Goal: Transaction & Acquisition: Purchase product/service

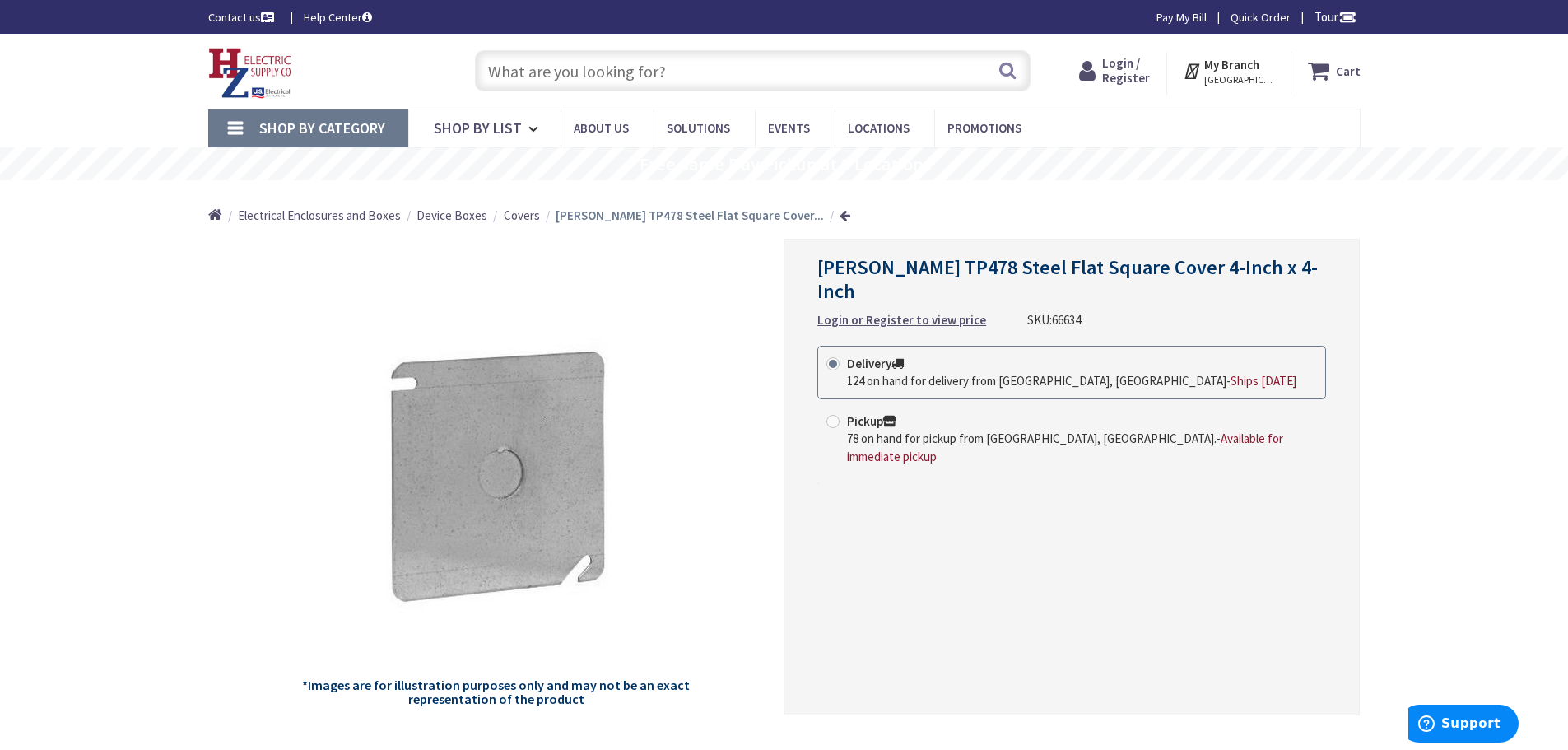
click at [1130, 62] on span "Login / Register" at bounding box center [1127, 70] width 48 height 31
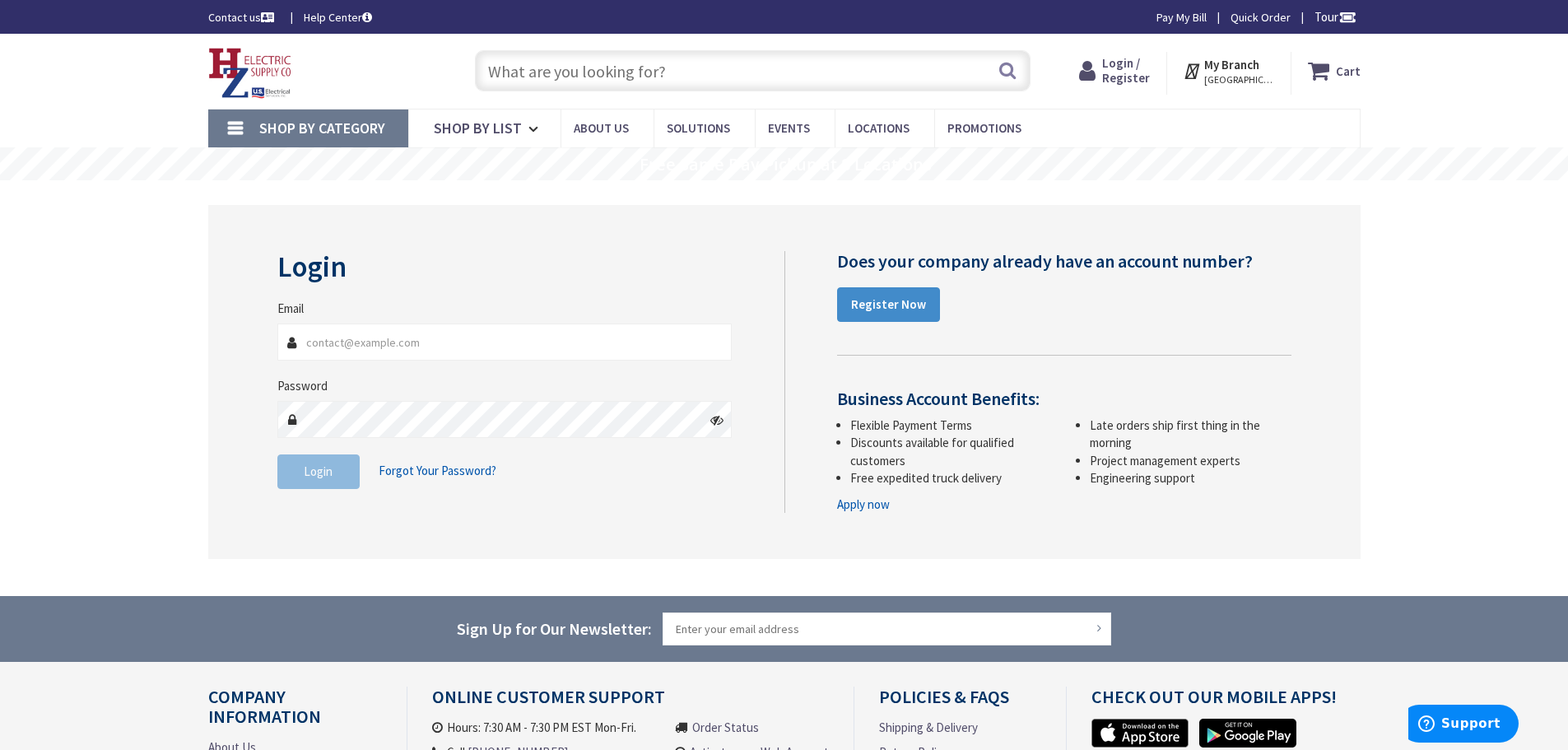
type input "[EMAIL_ADDRESS][DOMAIN_NAME]"
click at [305, 474] on span "Login" at bounding box center [318, 471] width 29 height 15
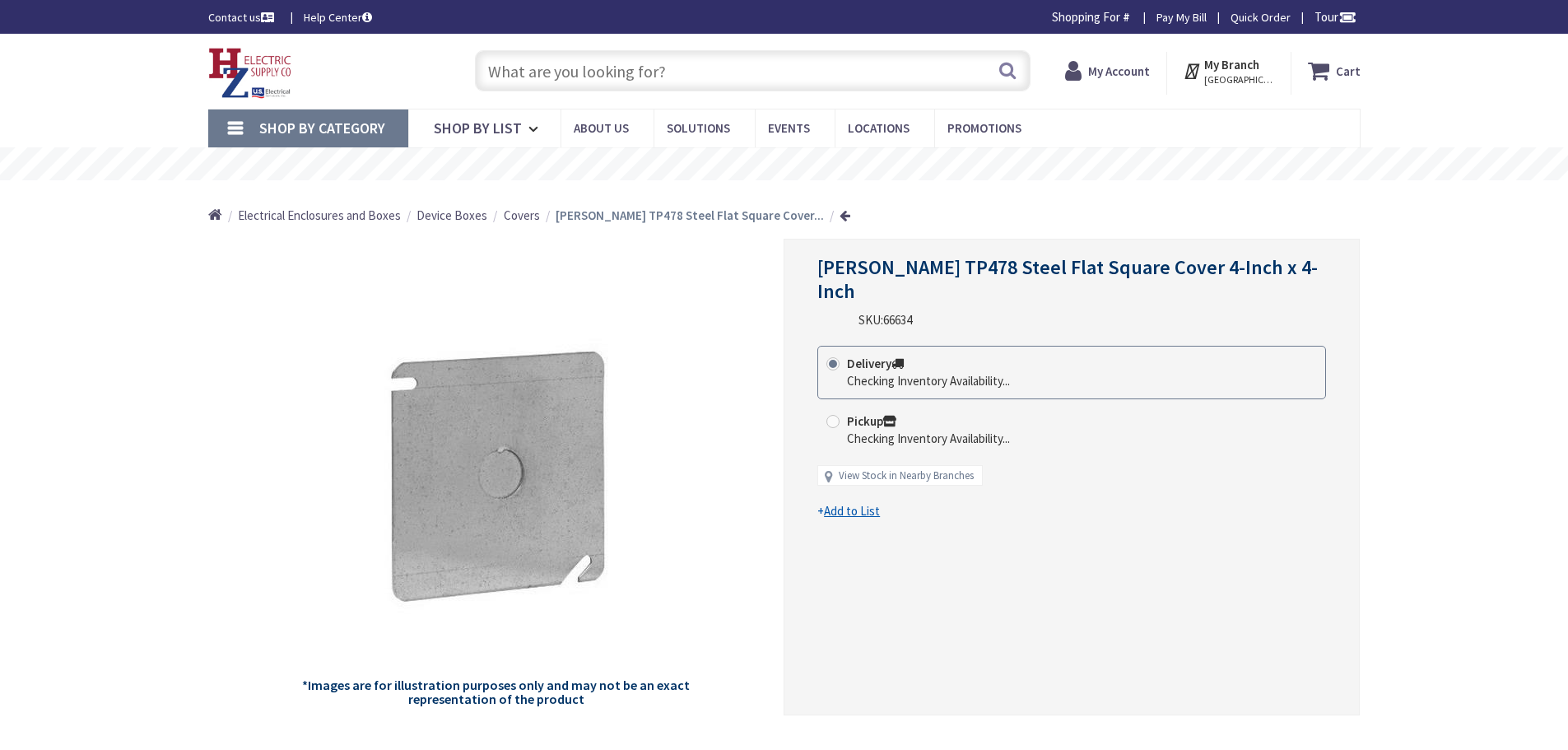
click at [491, 67] on input "text" at bounding box center [753, 71] width 556 height 41
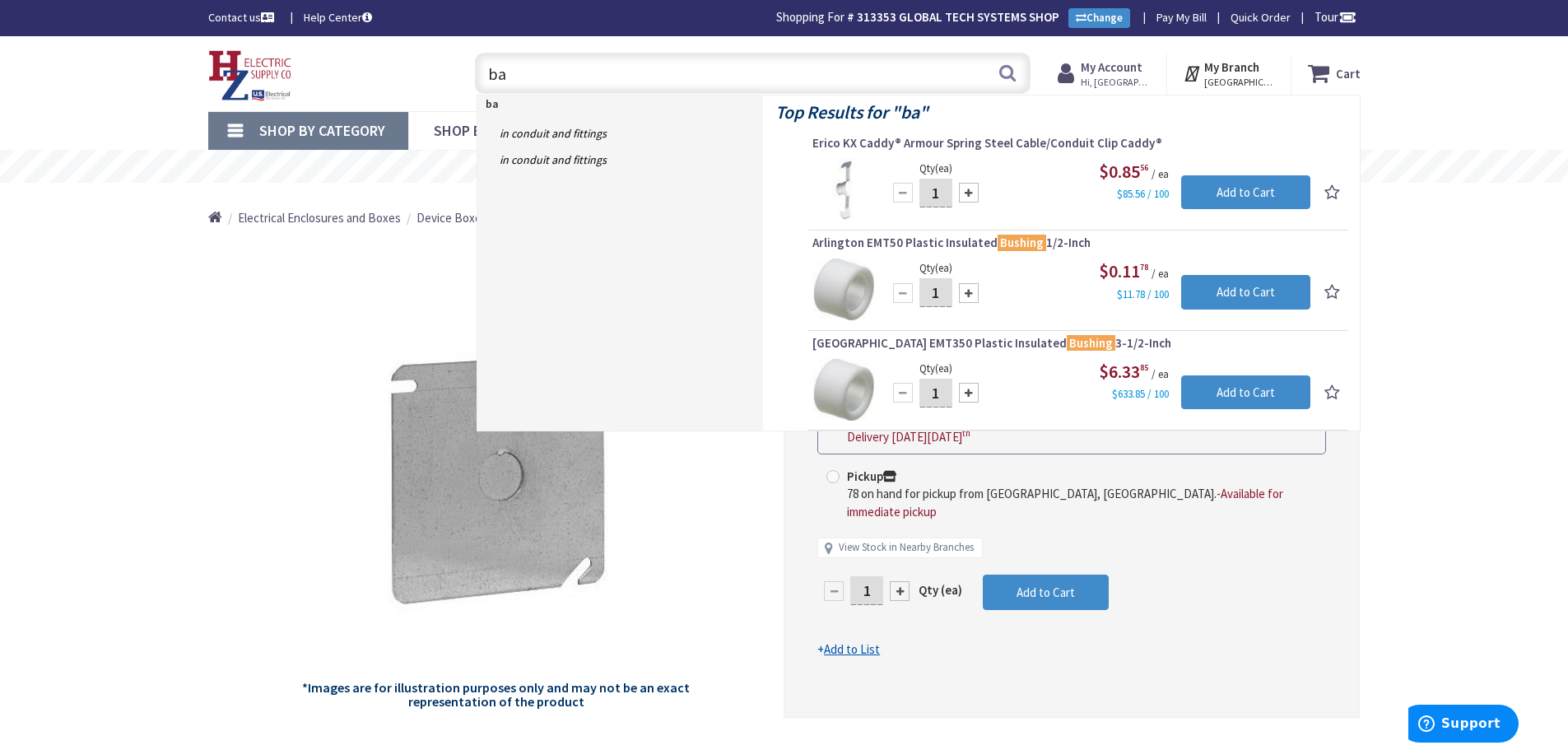
type input "b"
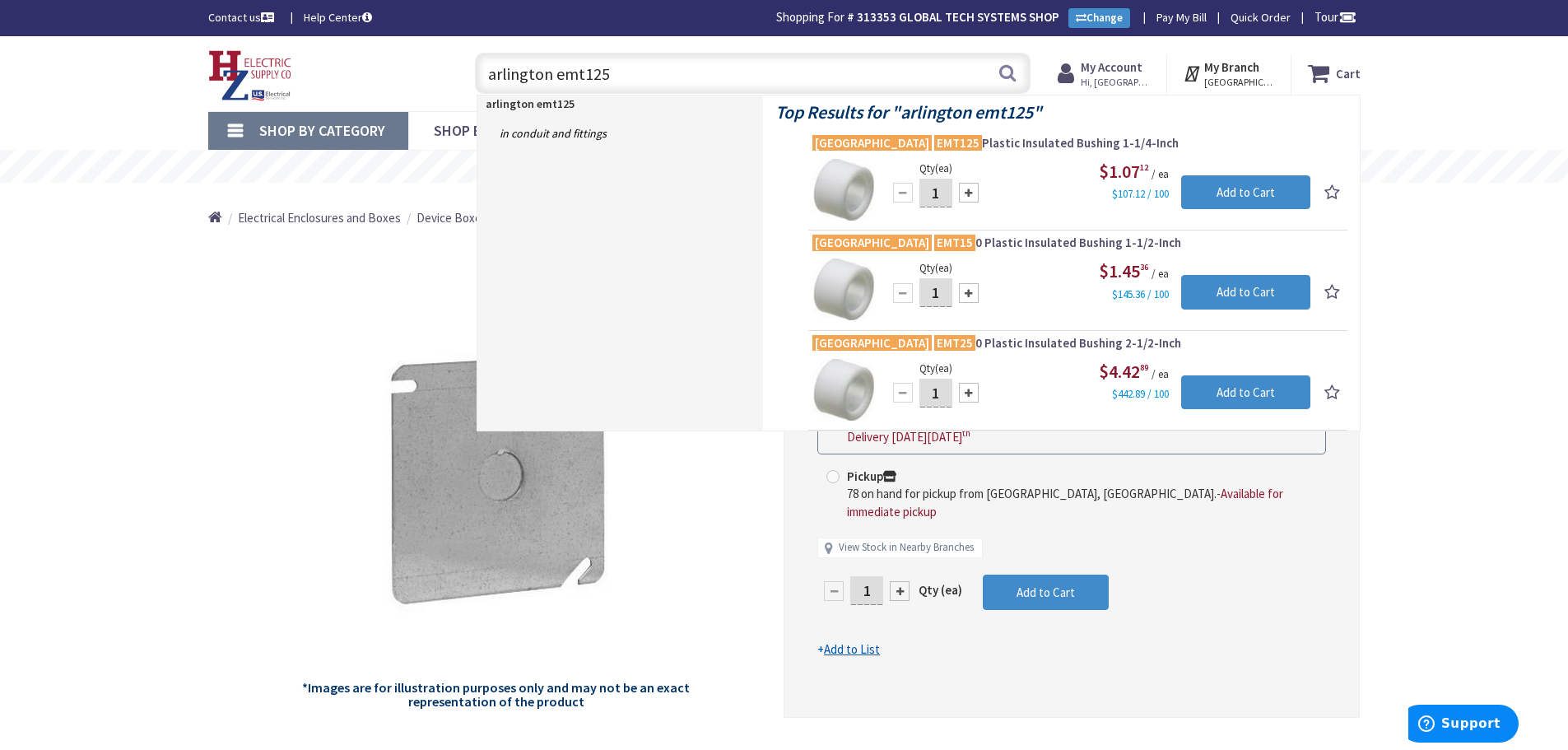
type input "arlington emt125"
